Goal: Use online tool/utility

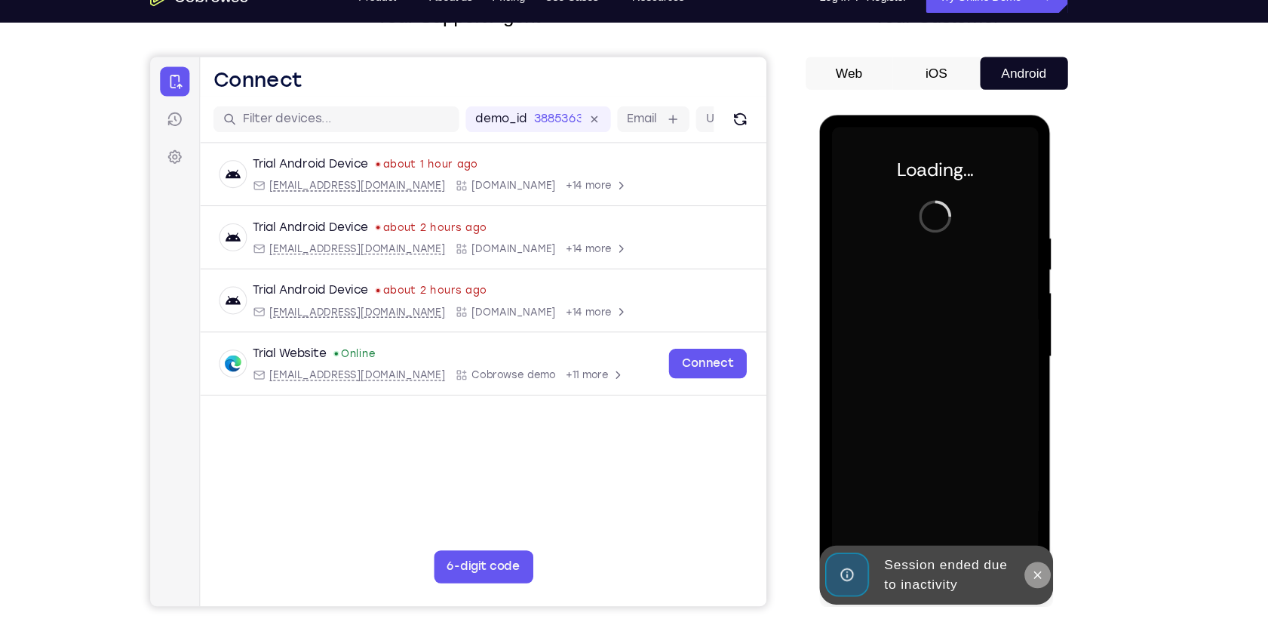
click at [1021, 547] on button at bounding box center [1020, 538] width 24 height 24
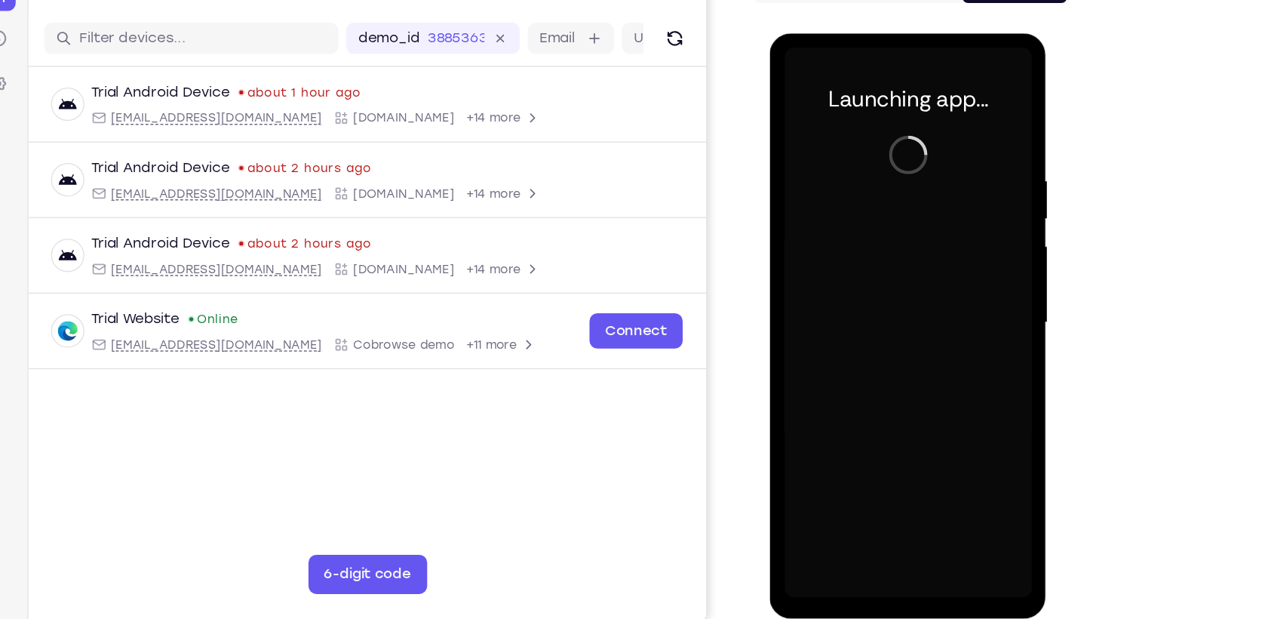
scroll to position [116, 0]
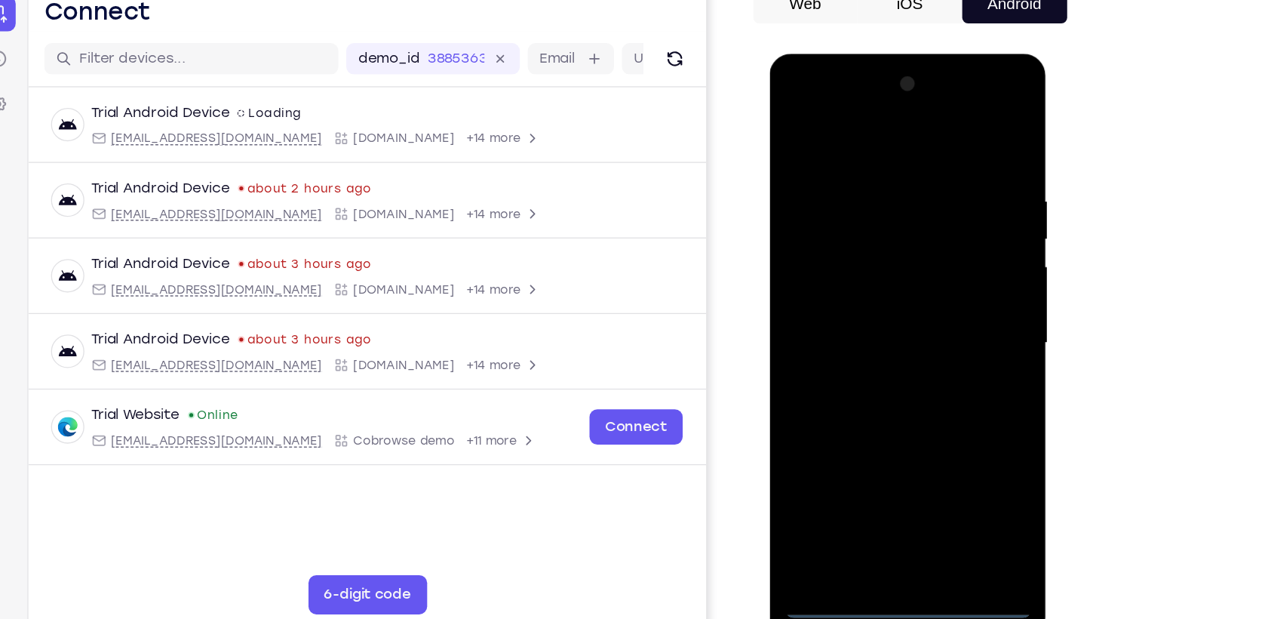
click at [874, 479] on div at bounding box center [876, 276] width 190 height 422
click at [951, 413] on div at bounding box center [876, 276] width 190 height 422
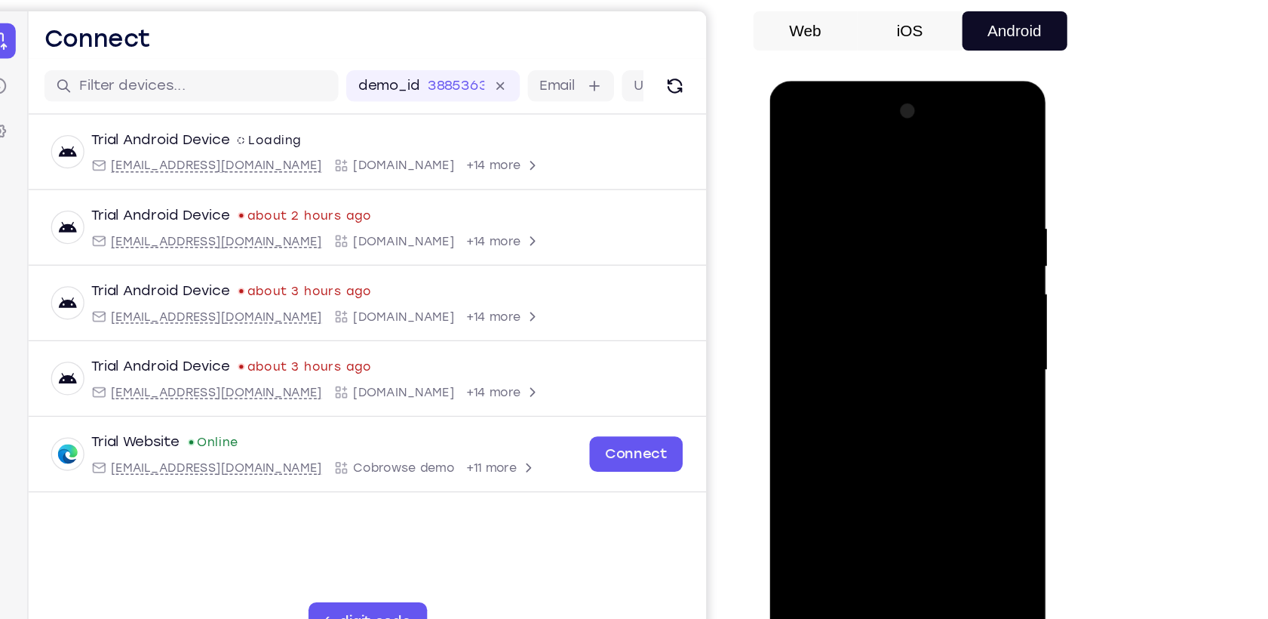
click at [832, 163] on div at bounding box center [876, 303] width 190 height 422
click at [938, 293] on div at bounding box center [876, 303] width 190 height 422
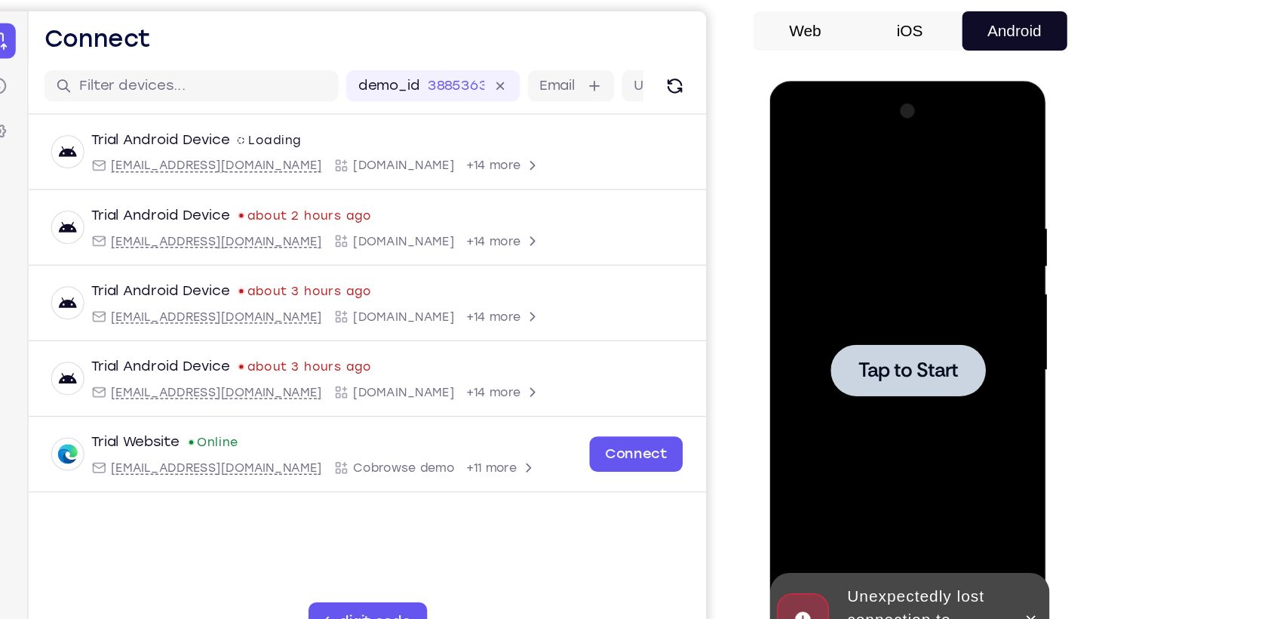
click at [867, 300] on span "Tap to Start" at bounding box center [875, 303] width 77 height 15
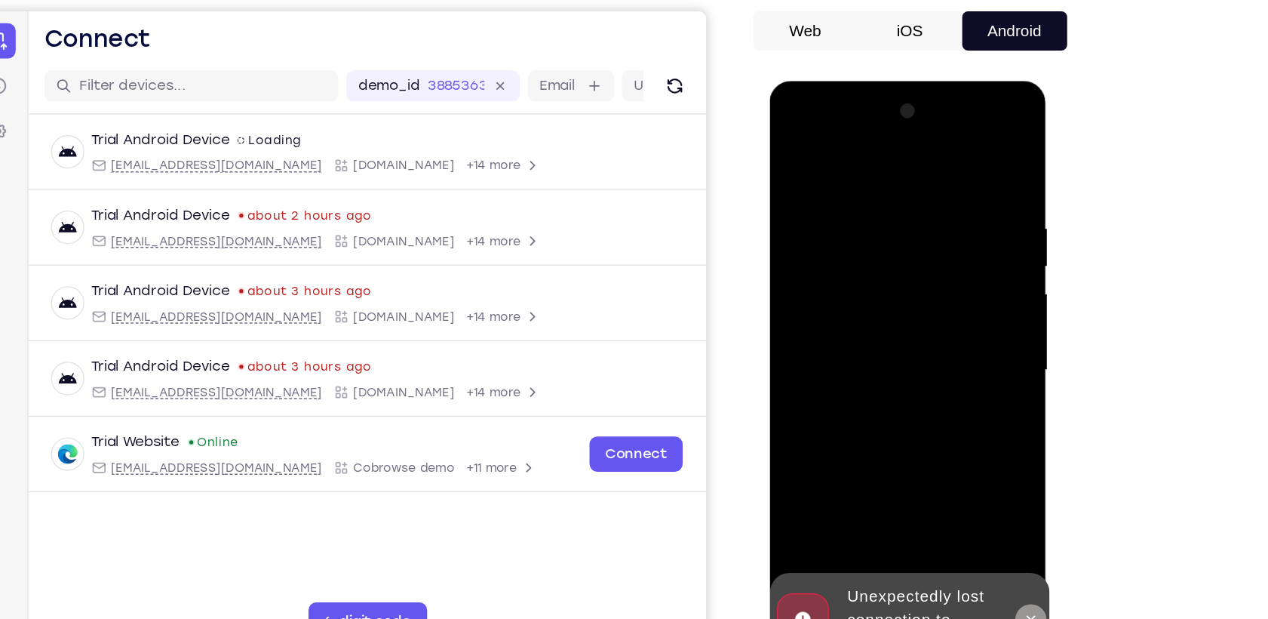
click at [971, 501] on icon at bounding box center [970, 495] width 12 height 12
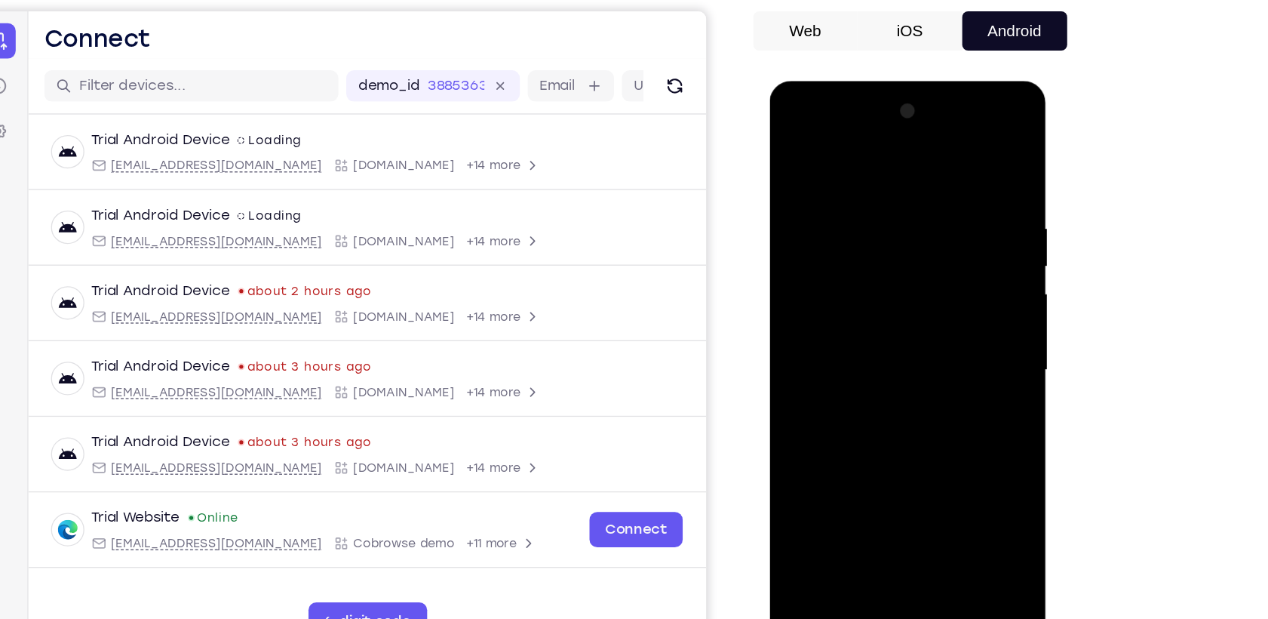
click at [880, 502] on div at bounding box center [876, 303] width 190 height 422
click at [948, 432] on div at bounding box center [876, 303] width 190 height 422
click at [840, 158] on div at bounding box center [876, 303] width 190 height 422
click at [937, 296] on div at bounding box center [876, 303] width 190 height 422
click at [892, 482] on div at bounding box center [876, 303] width 190 height 422
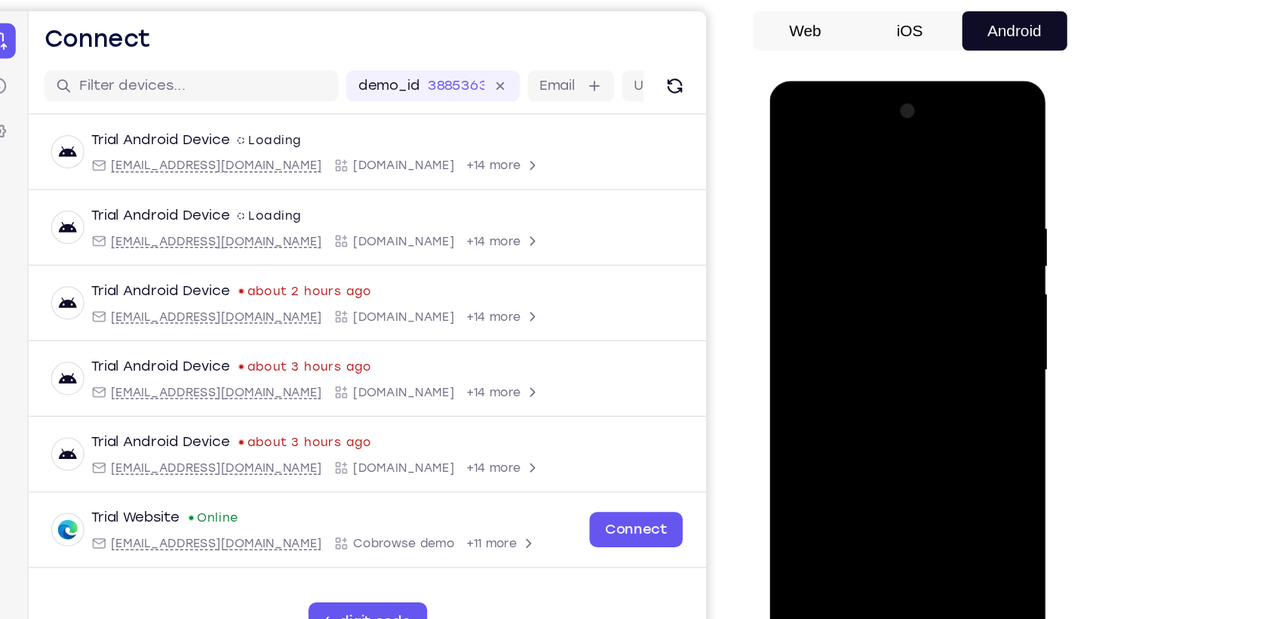
click at [865, 285] on div at bounding box center [876, 303] width 190 height 422
click at [855, 280] on div at bounding box center [876, 303] width 190 height 422
click at [825, 306] on div at bounding box center [876, 303] width 190 height 422
click at [842, 354] on div at bounding box center [876, 303] width 190 height 422
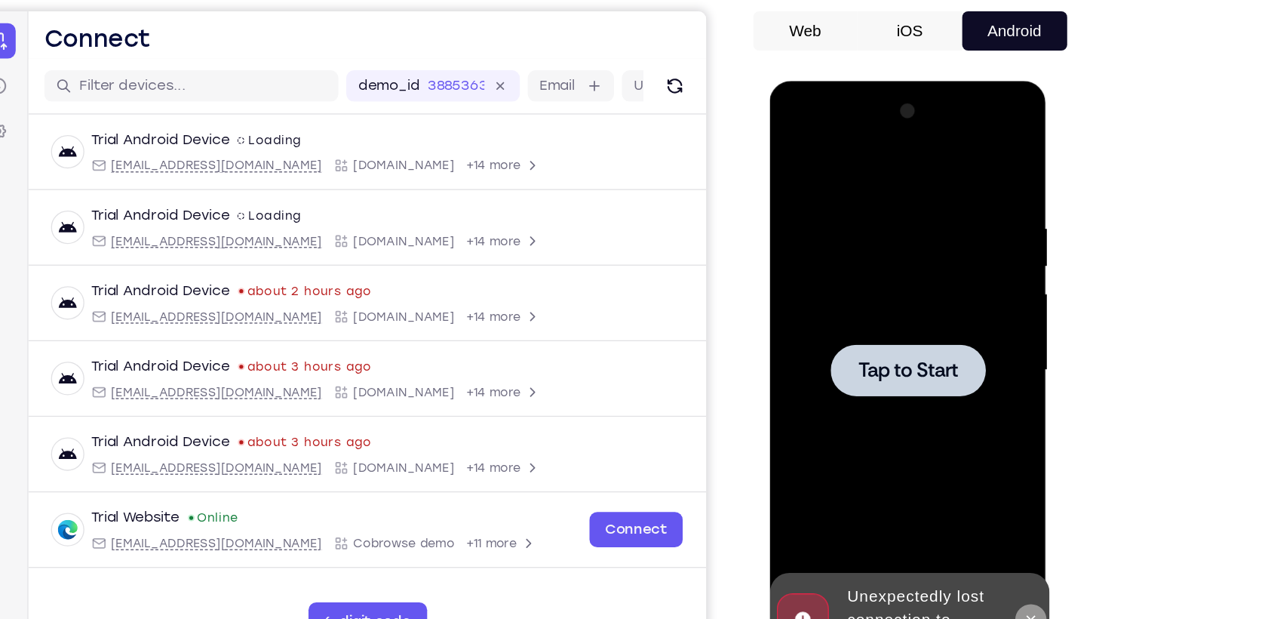
click at [972, 498] on icon at bounding box center [970, 494] width 7 height 7
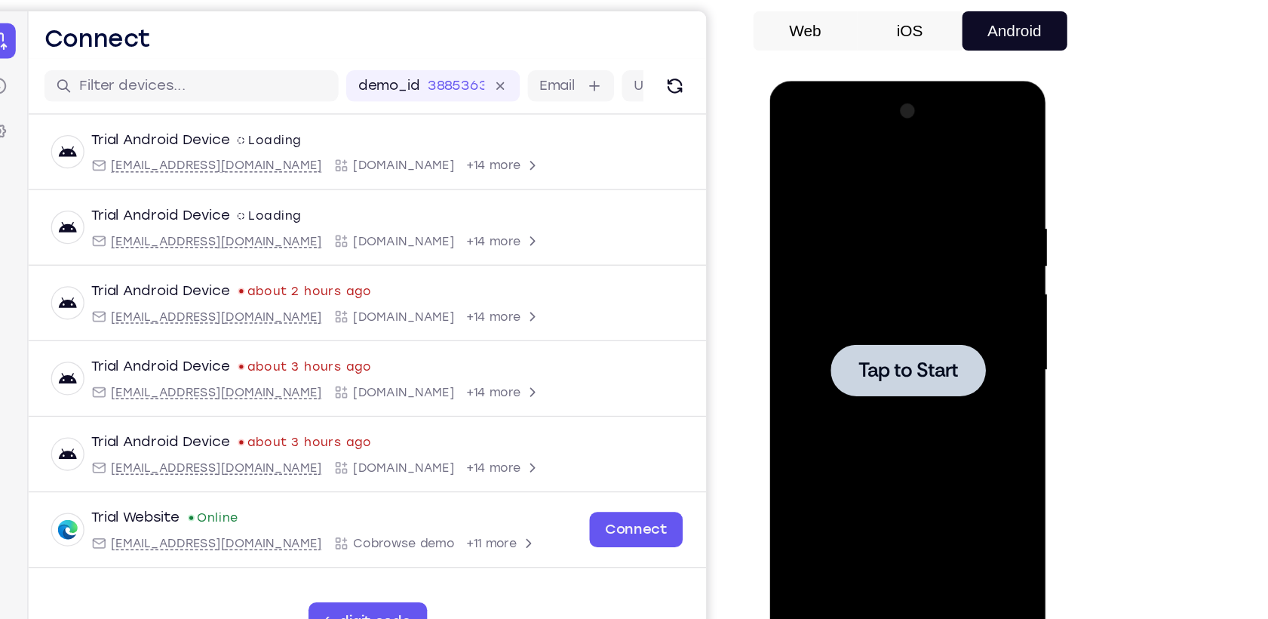
click at [865, 324] on div at bounding box center [876, 303] width 190 height 422
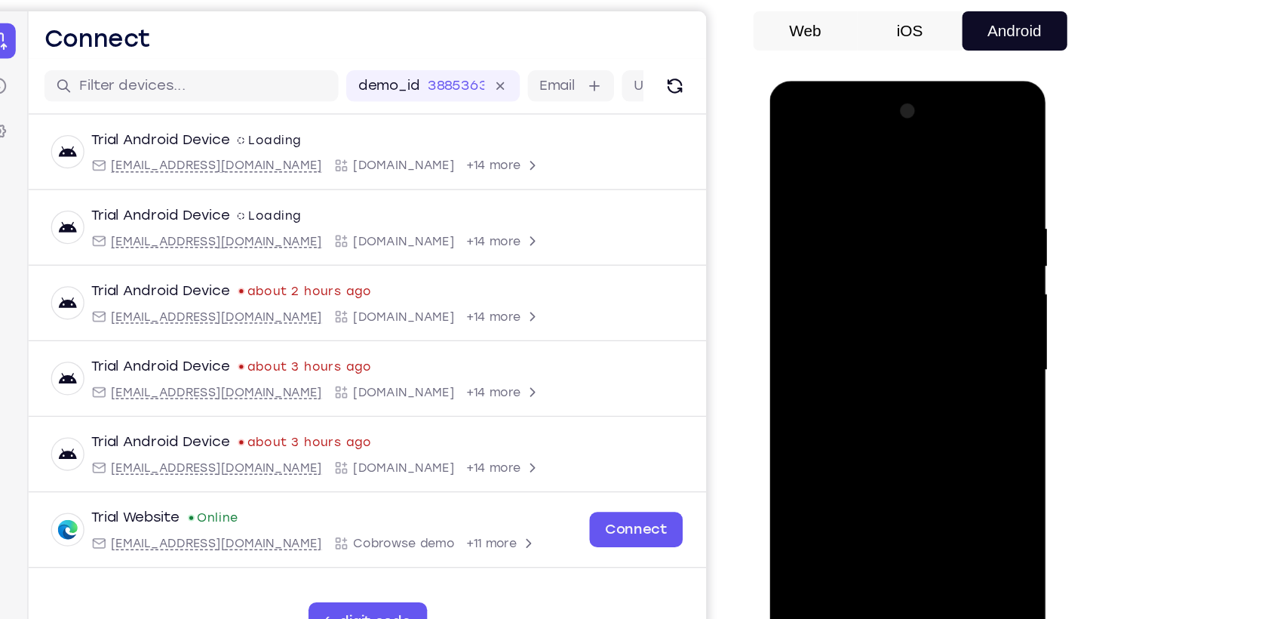
click at [882, 499] on div at bounding box center [876, 303] width 190 height 422
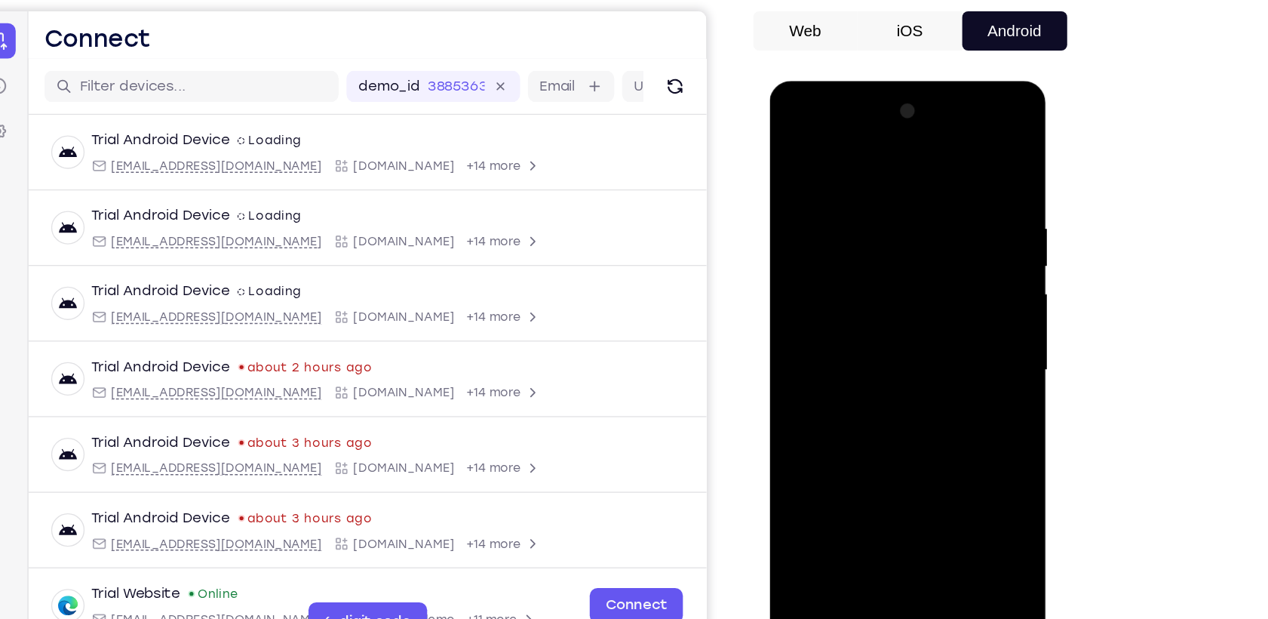
click at [945, 436] on div at bounding box center [876, 303] width 190 height 422
click at [822, 171] on div at bounding box center [876, 303] width 190 height 422
click at [837, 163] on div at bounding box center [876, 303] width 190 height 422
click at [930, 298] on div at bounding box center [876, 303] width 190 height 422
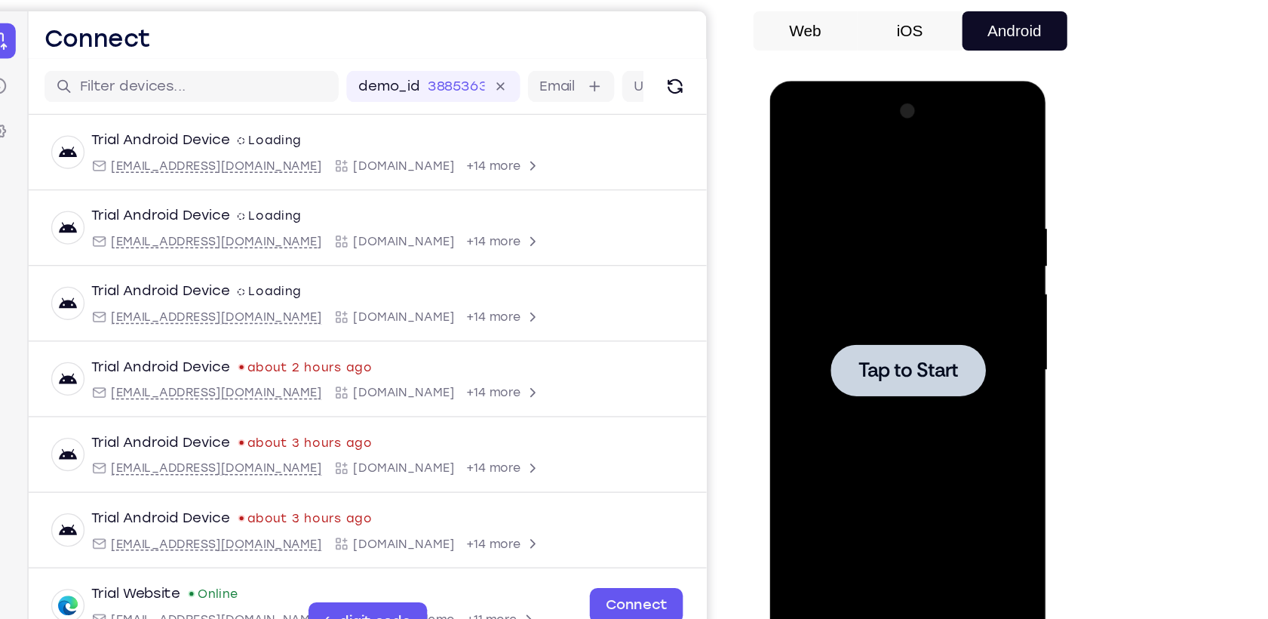
click at [839, 337] on div at bounding box center [876, 303] width 190 height 422
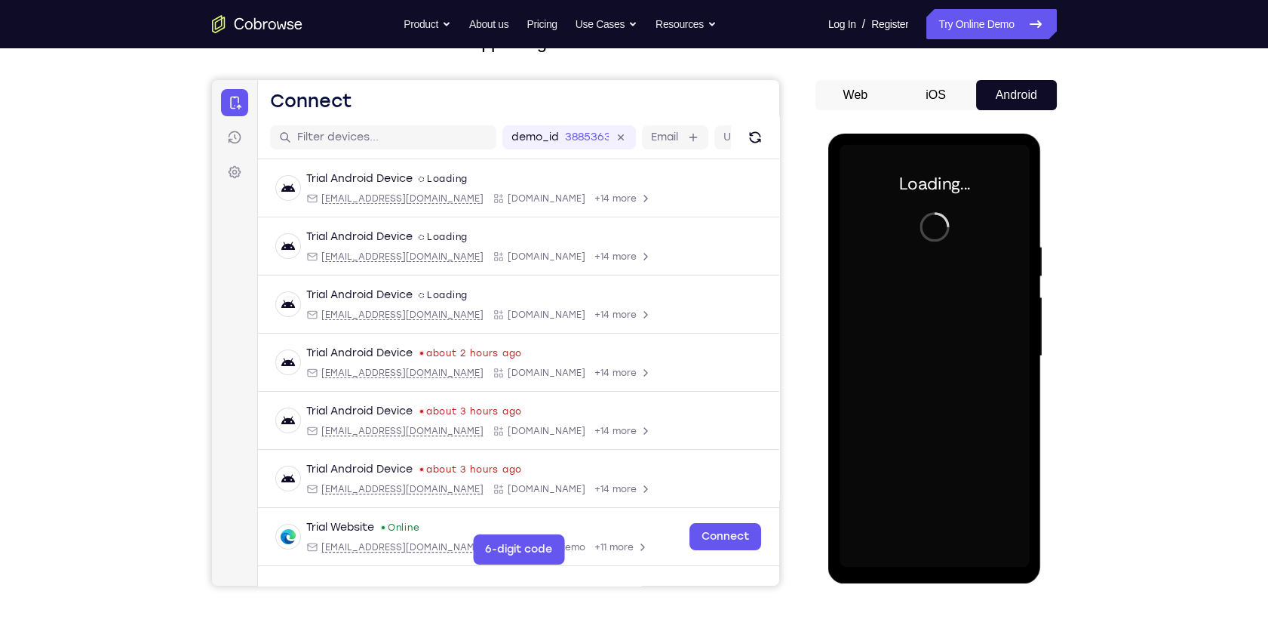
click at [935, 250] on div at bounding box center [935, 356] width 190 height 422
